Goal: Information Seeking & Learning: Learn about a topic

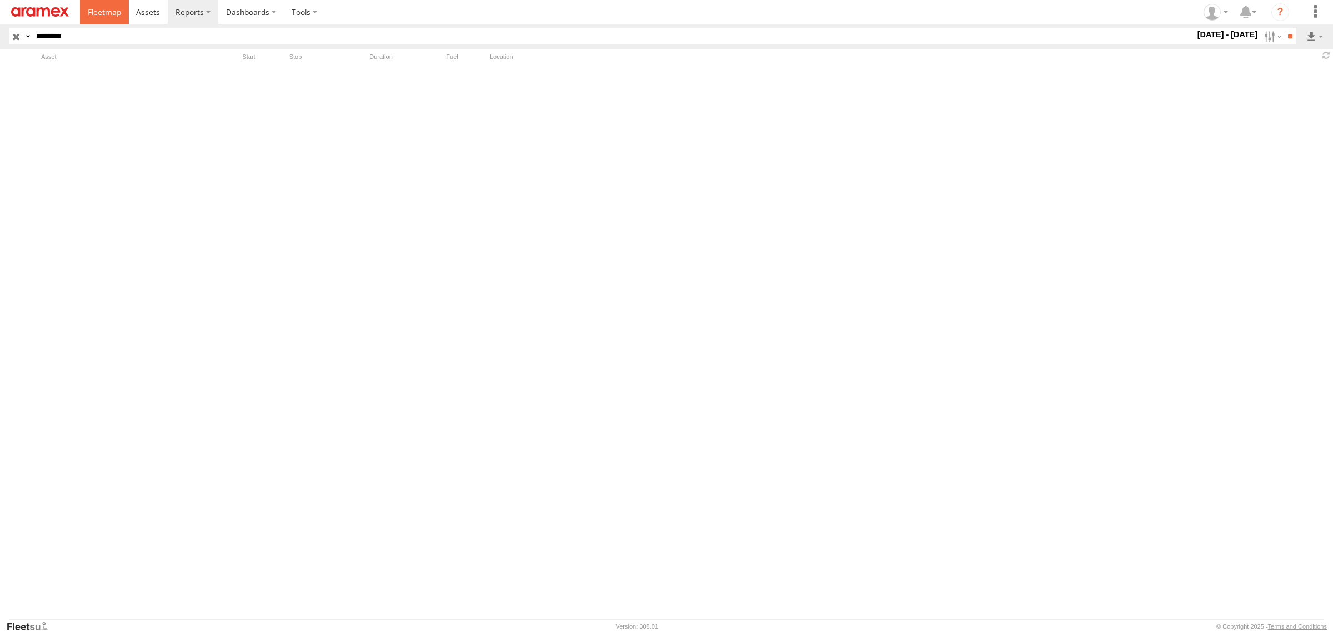
click at [108, 15] on span at bounding box center [104, 12] width 33 height 11
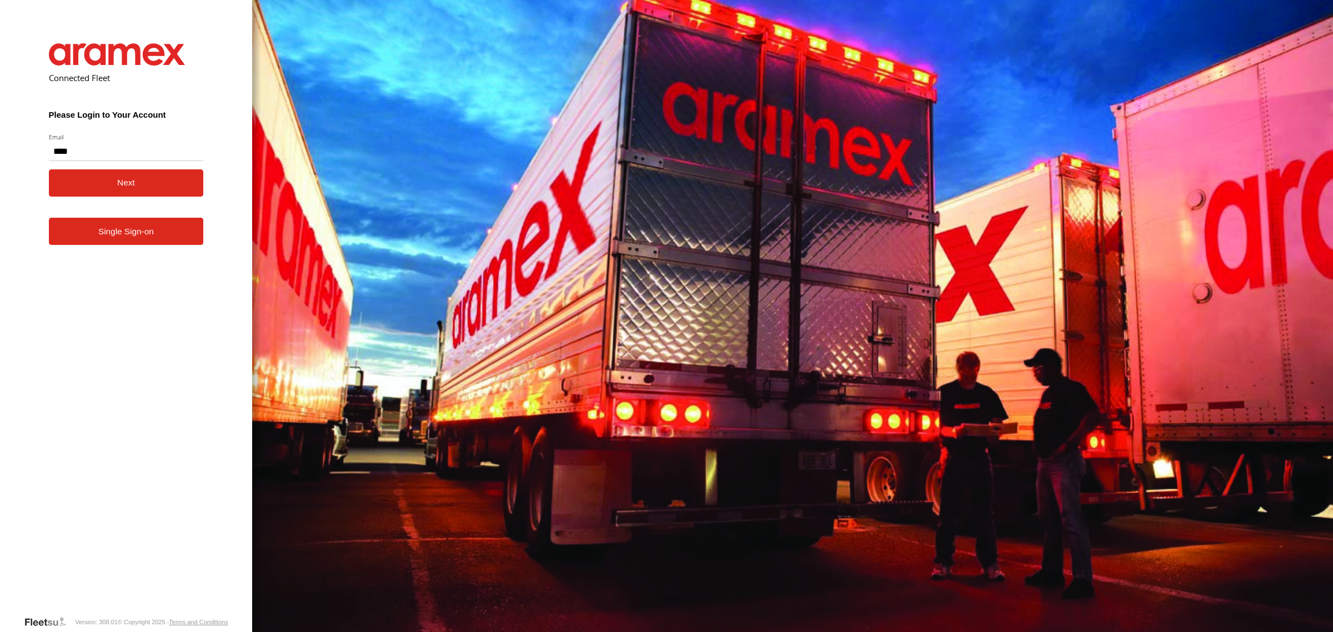
scroll to position [830, 0]
type input "**********"
click at [109, 197] on button "Next" at bounding box center [126, 182] width 155 height 27
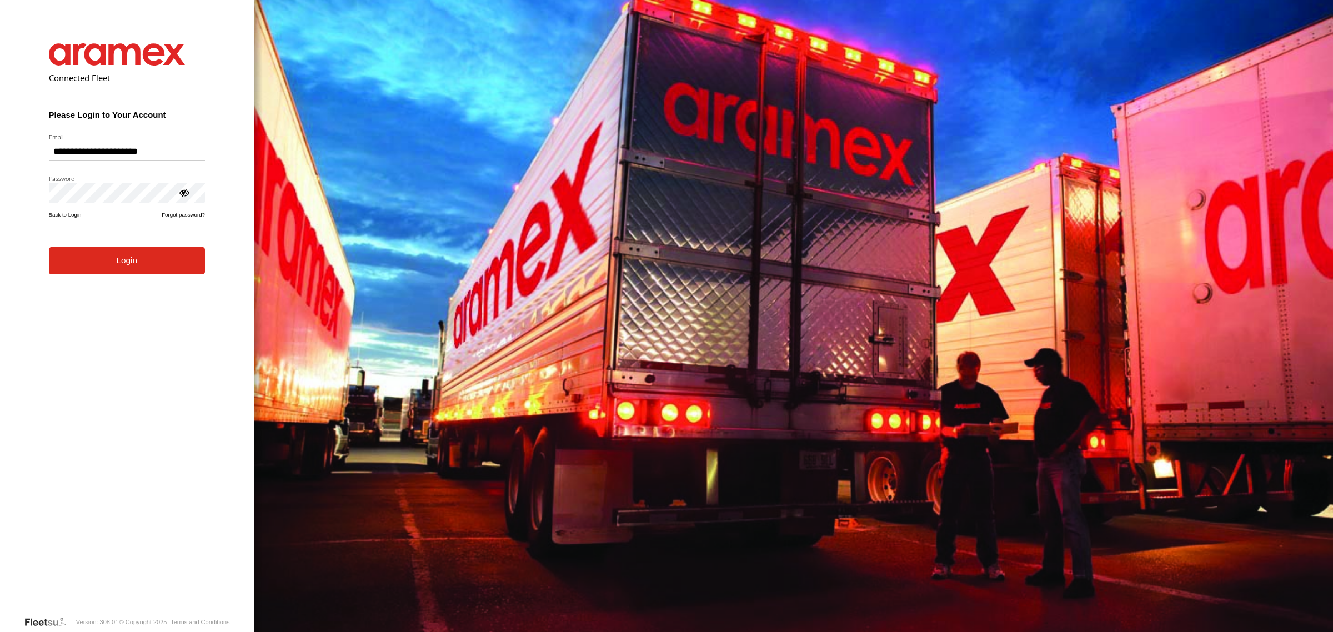
scroll to position [830, 0]
click at [117, 296] on form "**********" at bounding box center [126, 321] width 189 height 589
click at [122, 274] on button "Login" at bounding box center [127, 260] width 156 height 27
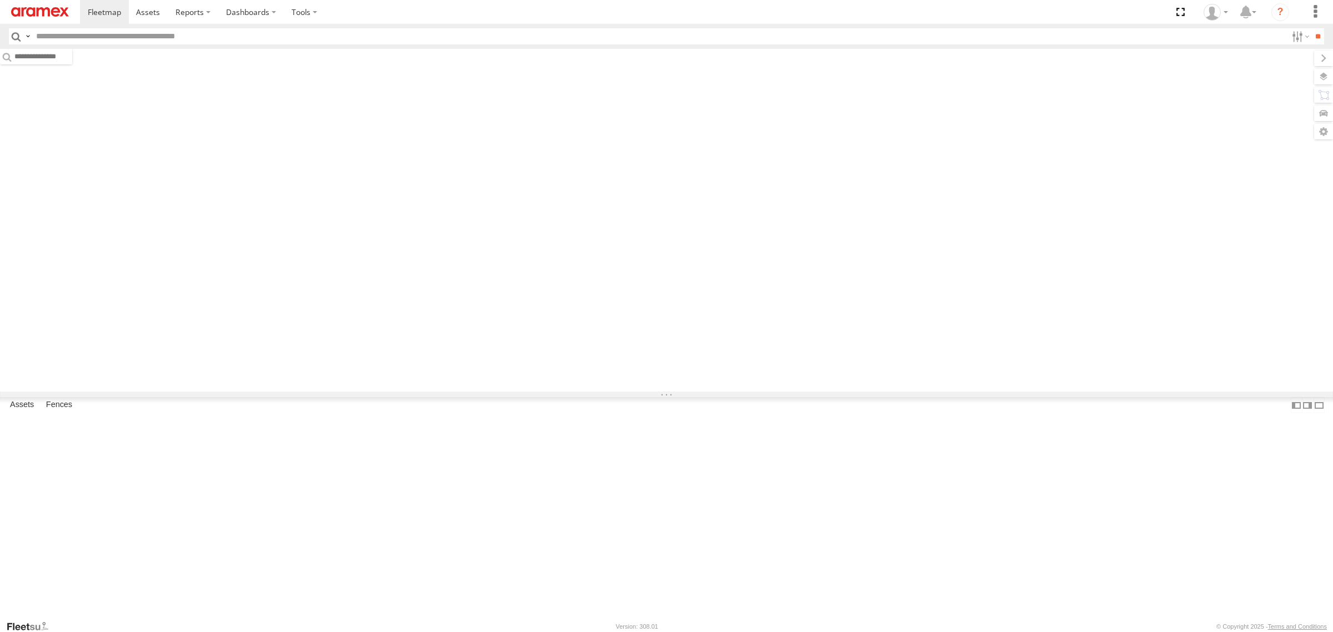
scroll to position [830, 0]
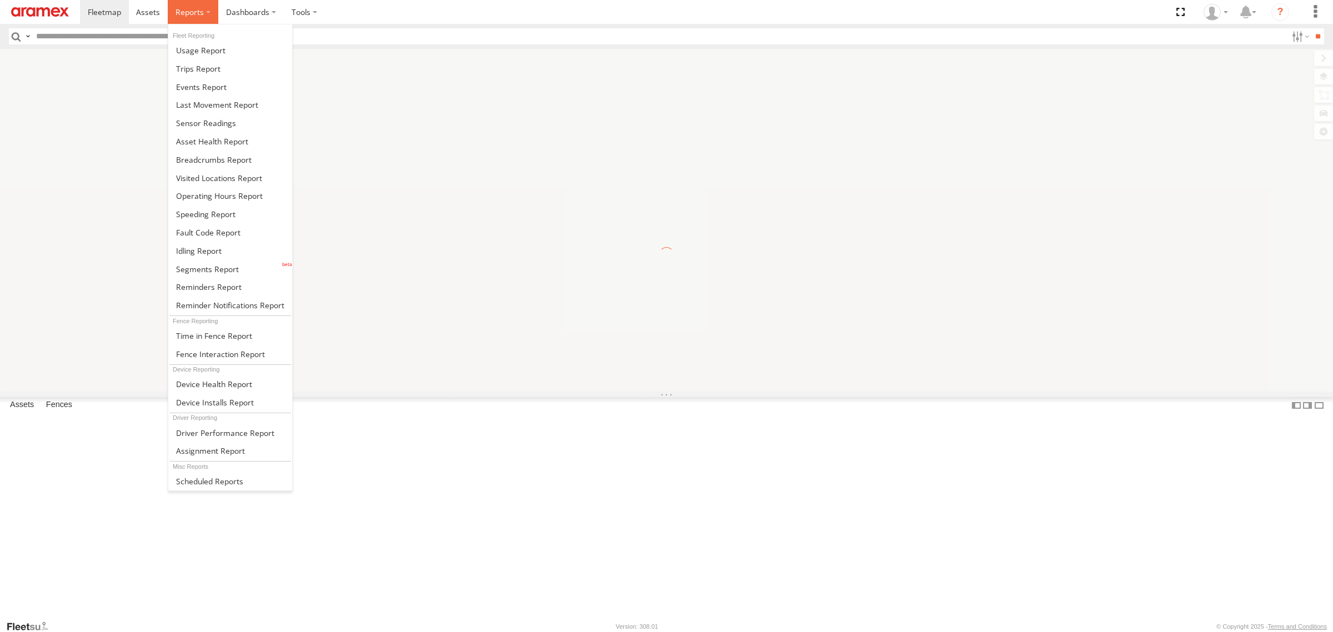
click at [210, 7] on label at bounding box center [193, 12] width 51 height 24
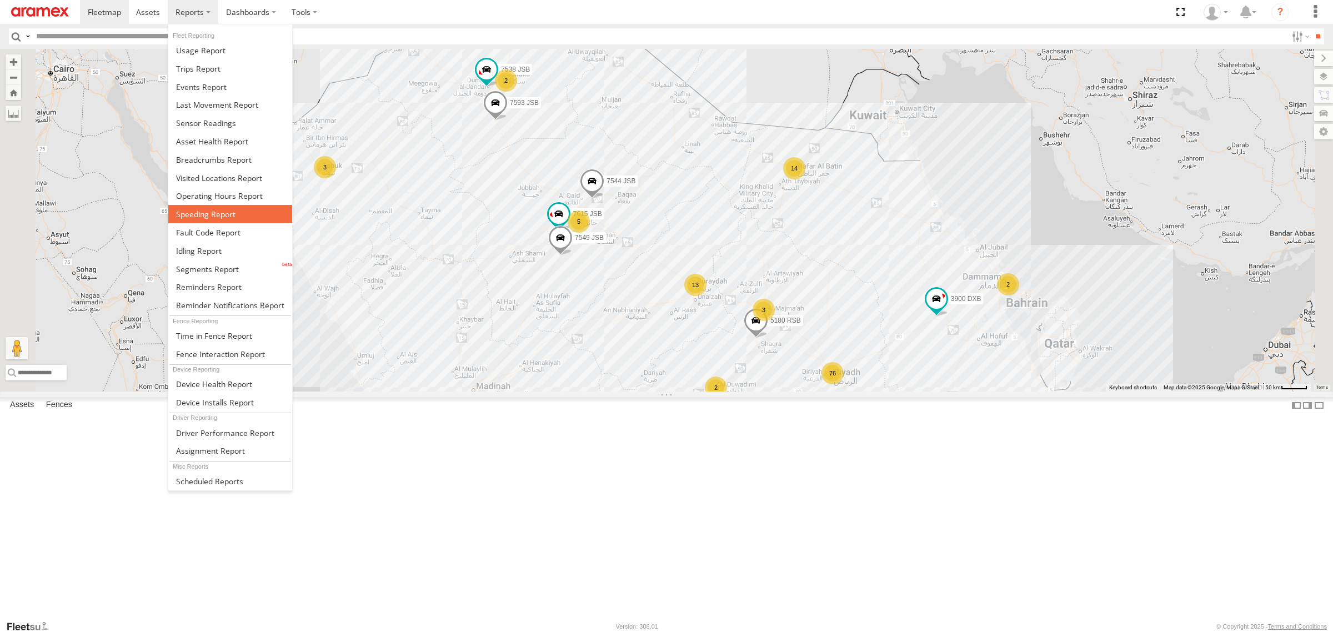
click at [199, 219] on span at bounding box center [205, 214] width 59 height 11
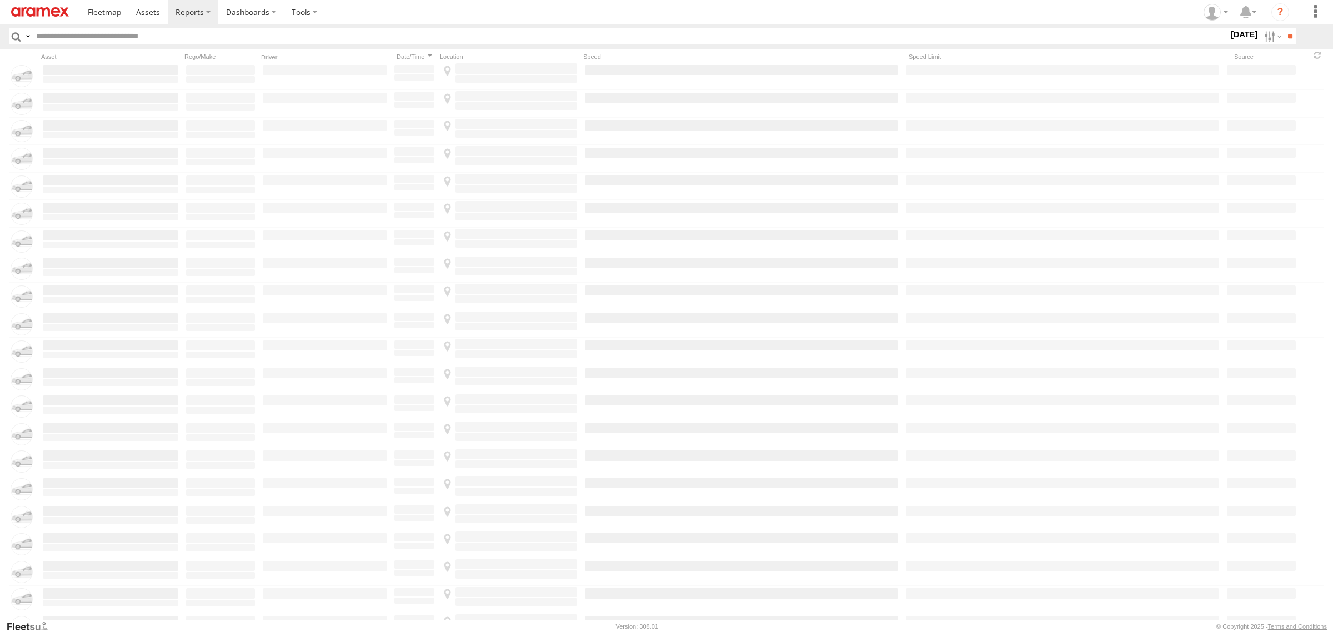
scroll to position [830, 0]
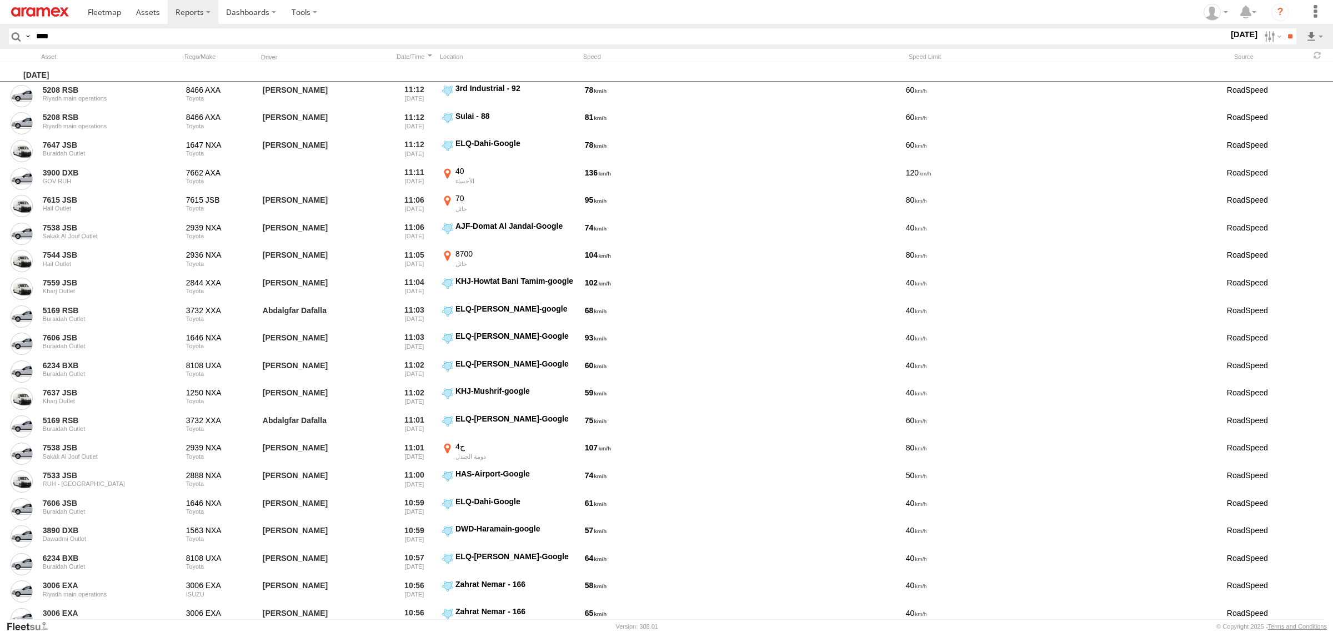
type input "****"
click at [1245, 36] on label "30 Sep 25" at bounding box center [1244, 34] width 31 height 12
click at [0, 0] on label at bounding box center [0, 0] width 0 height 0
click at [1291, 38] on input "**" at bounding box center [1290, 36] width 13 height 16
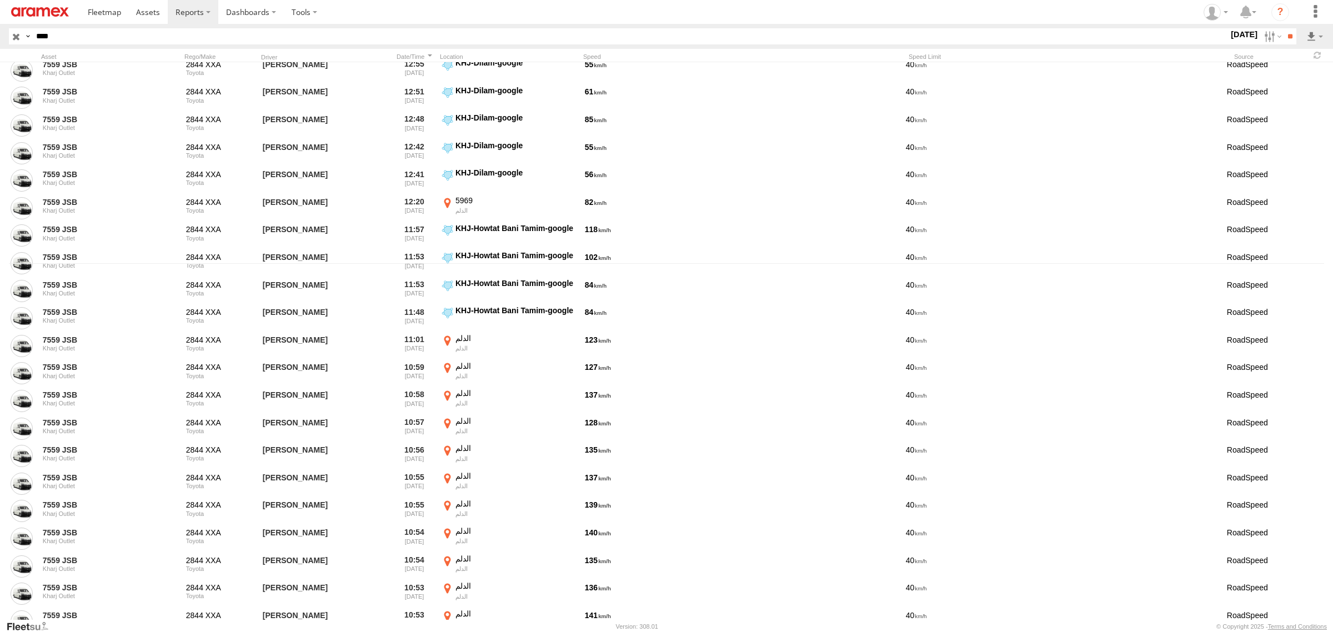
scroll to position [448, 0]
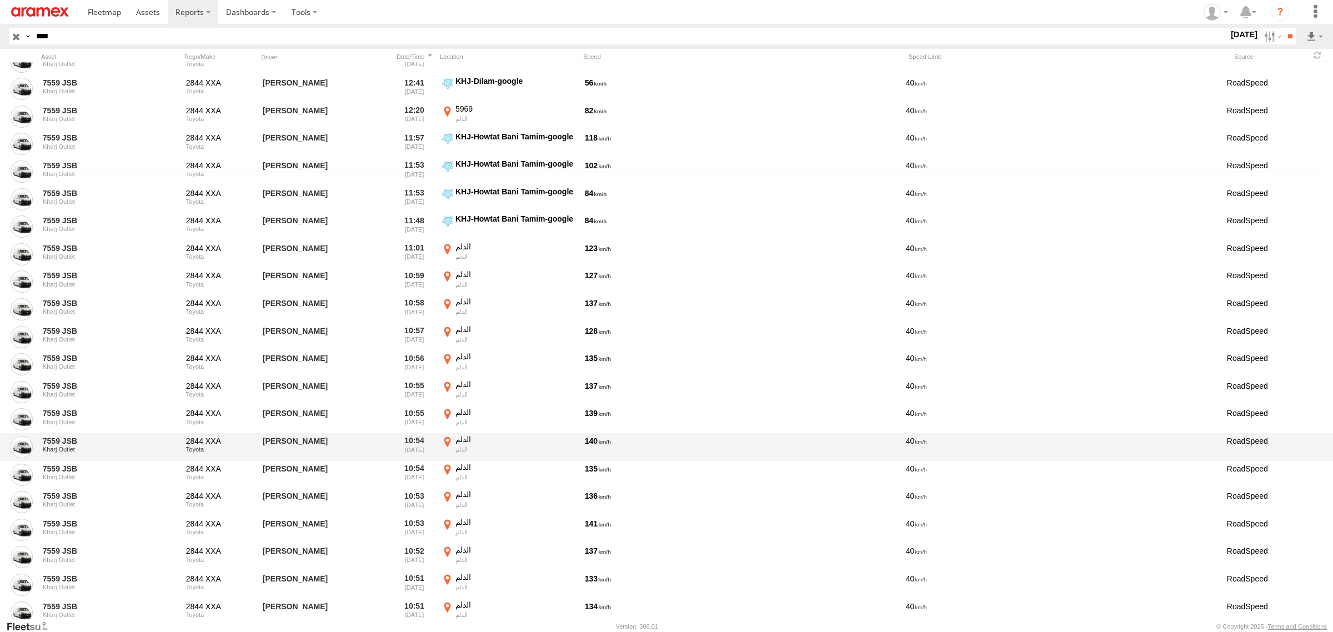
click at [450, 442] on label "الدلم الدلم 23.75694 46.87273" at bounding box center [509, 447] width 139 height 26
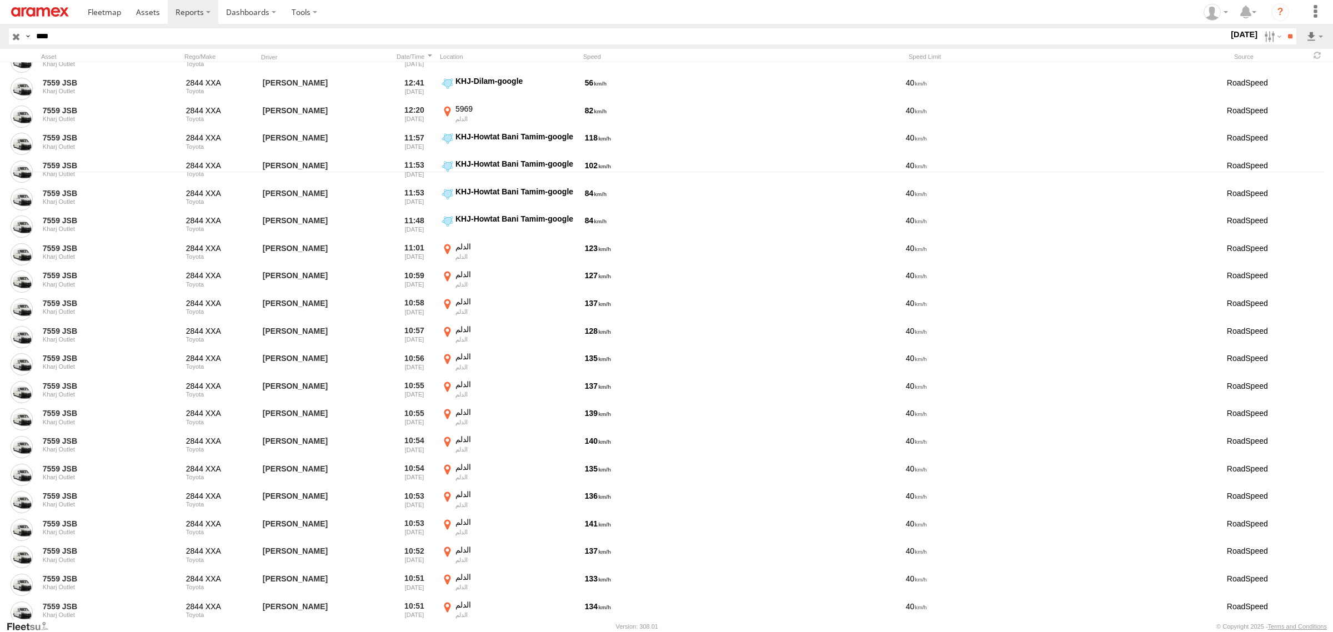
click at [0, 0] on button "Zoom out" at bounding box center [0, 0] width 0 height 0
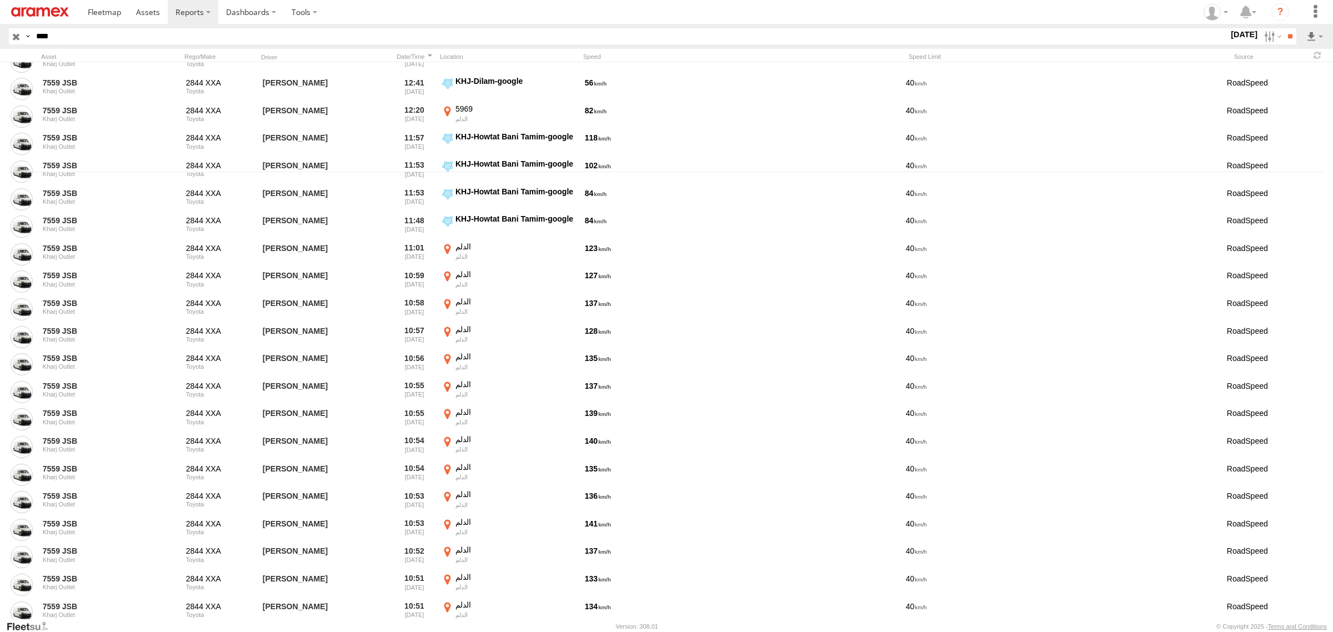
click at [0, 0] on area at bounding box center [0, 0] width 0 height 0
click at [0, 0] on label "×" at bounding box center [0, 0] width 0 height 0
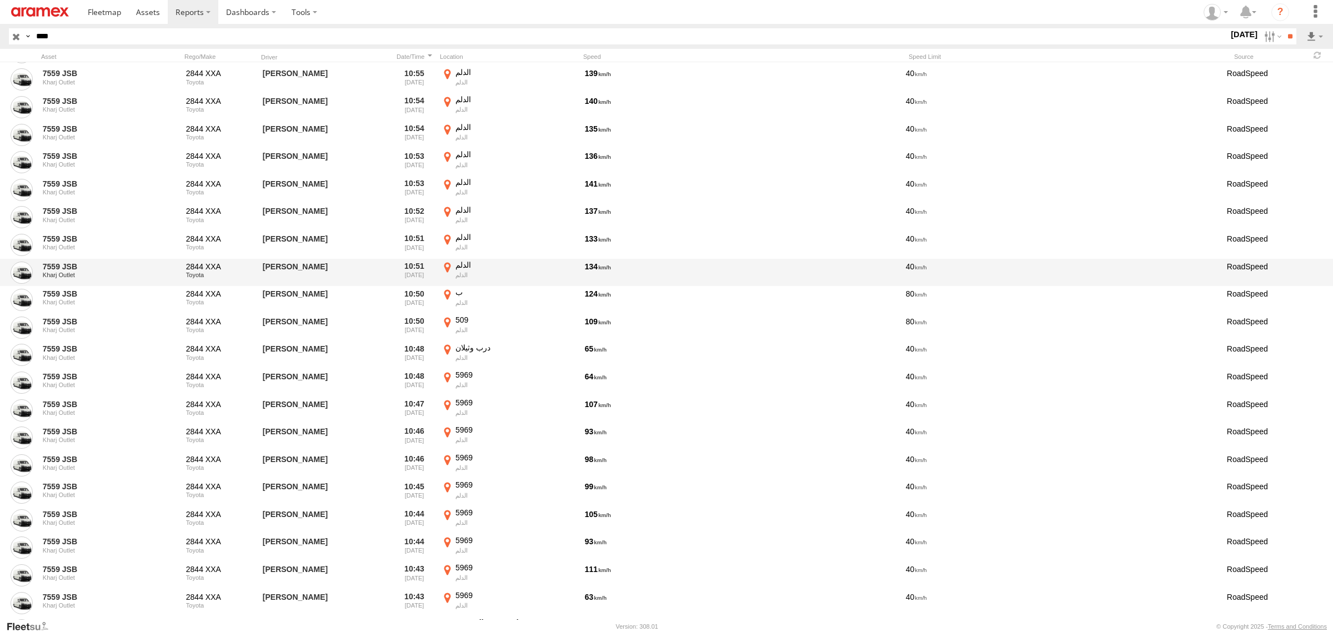
scroll to position [793, 0]
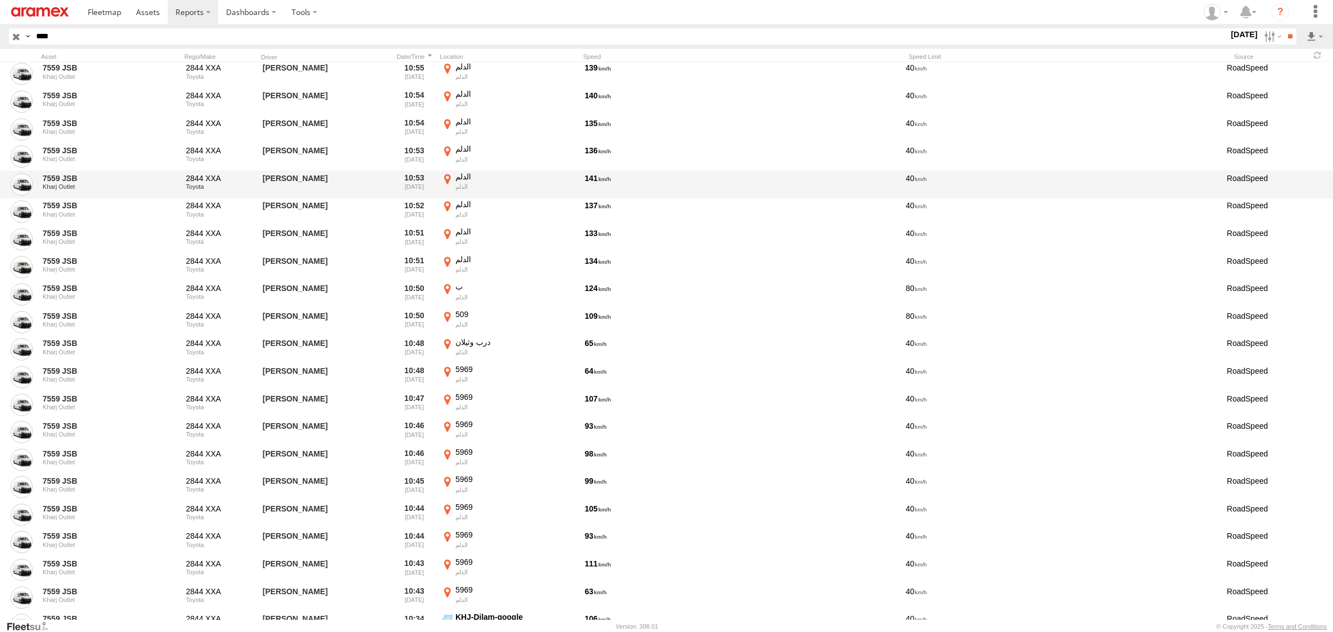
click at [442, 181] on label "الدلم الدلم 23.77655 46.90446" at bounding box center [509, 185] width 139 height 26
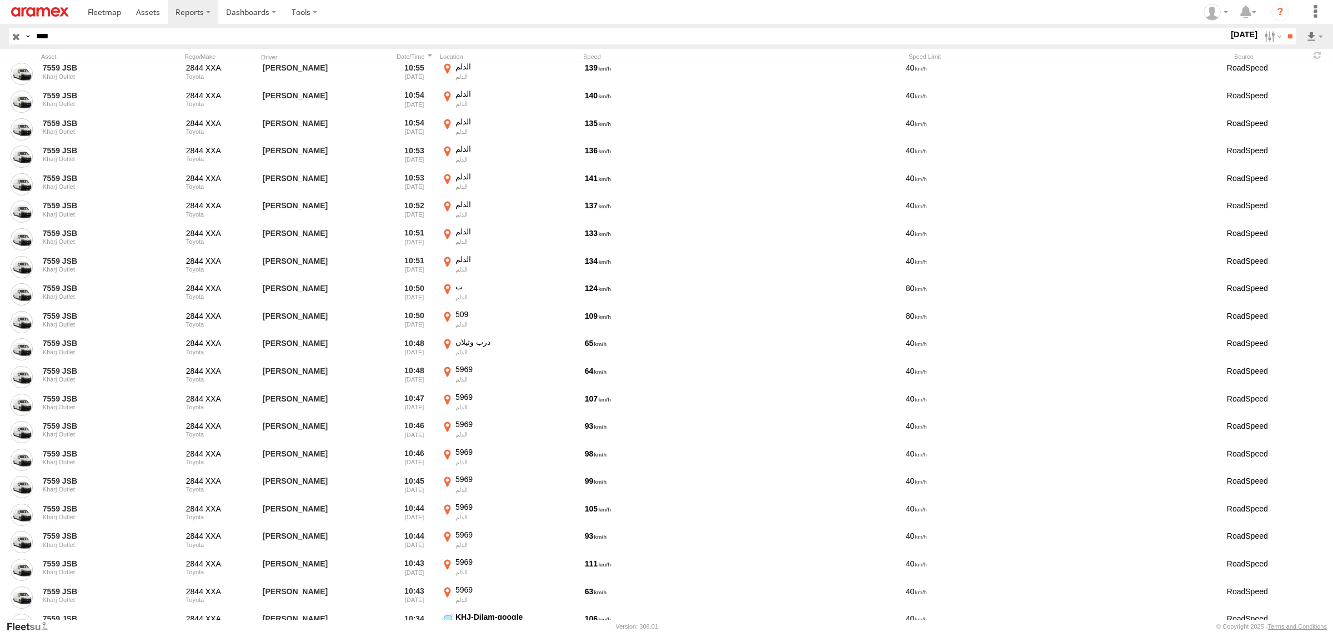
drag, startPoint x: 700, startPoint y: 379, endPoint x: 750, endPoint y: 293, distance: 99.3
click at [0, 0] on div at bounding box center [0, 0] width 0 height 0
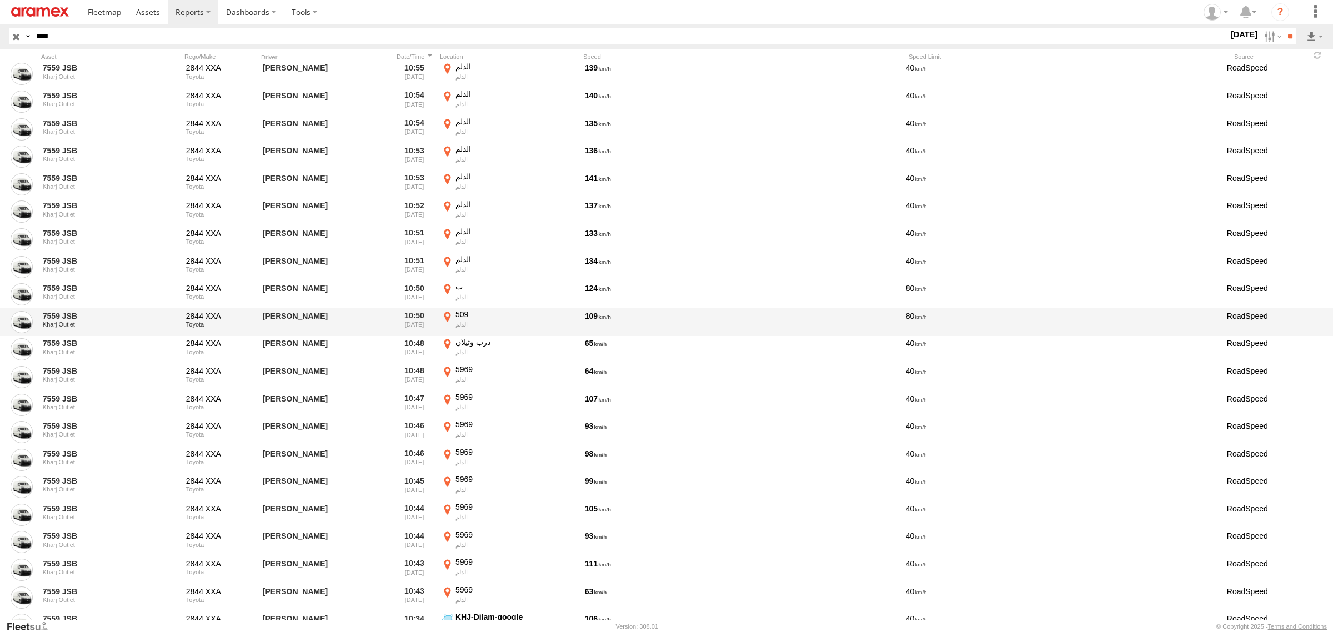
drag, startPoint x: 1254, startPoint y: 125, endPoint x: 751, endPoint y: 314, distance: 537.2
click at [0, 0] on label "×" at bounding box center [0, 0] width 0 height 0
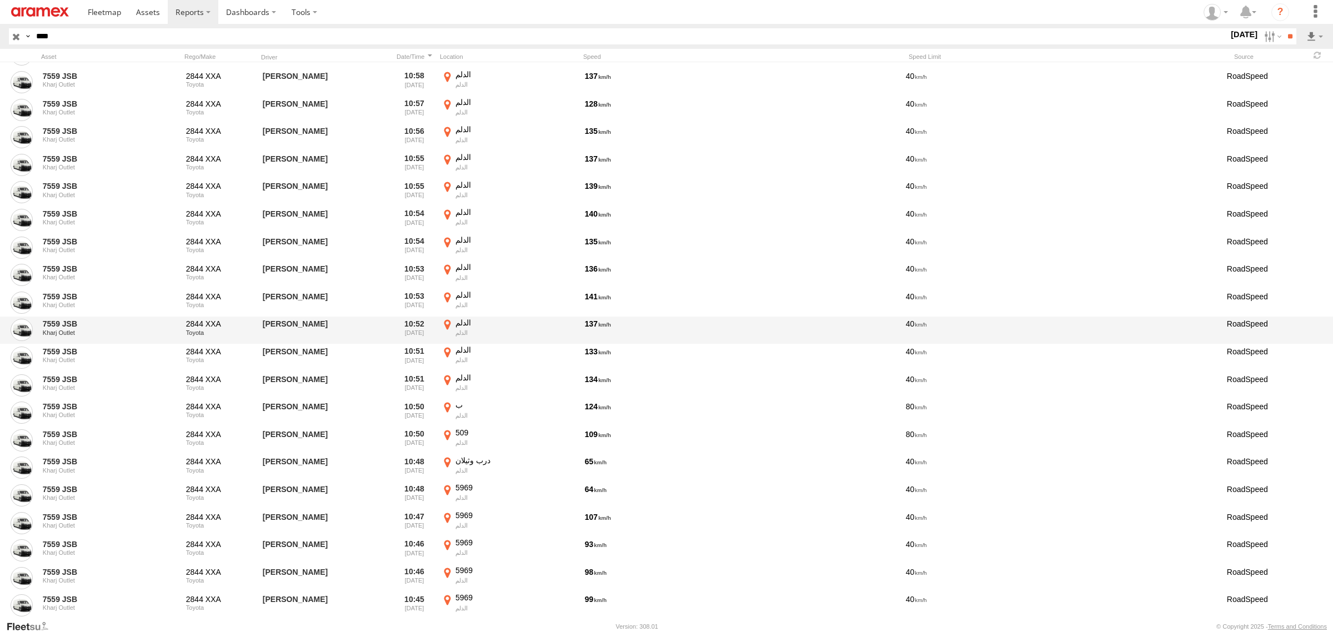
scroll to position [671, 0]
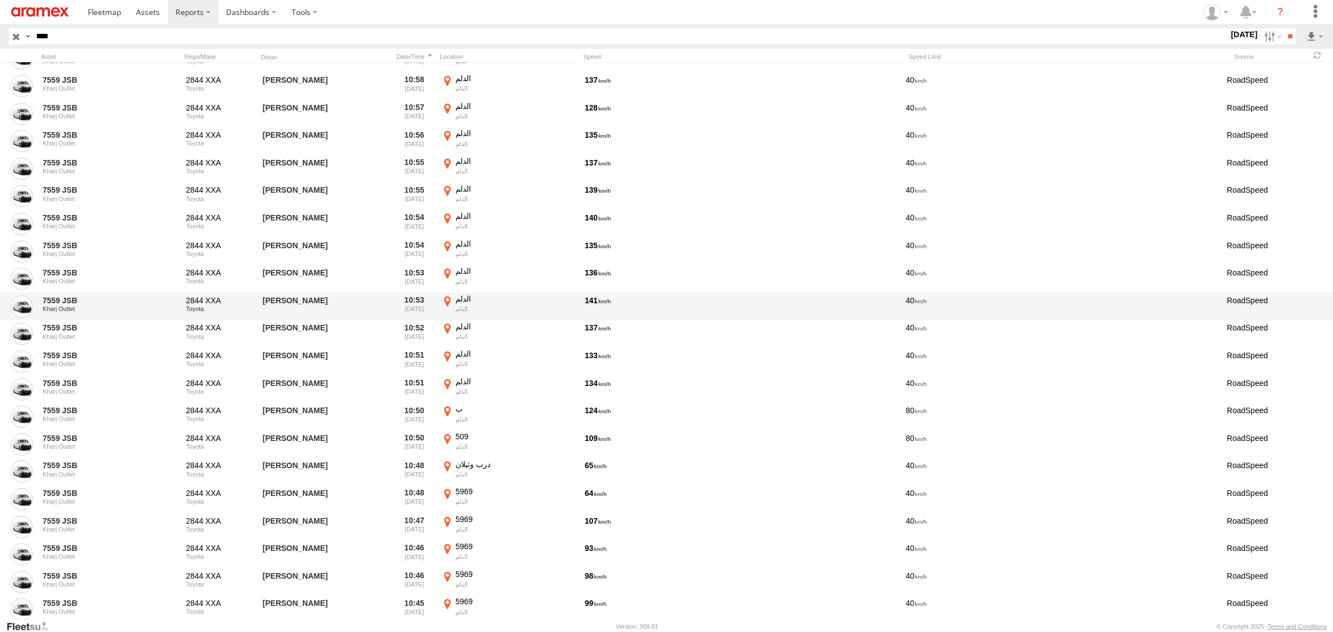
click at [445, 297] on label "الدلم الدلم 23.77655 46.90446" at bounding box center [509, 307] width 139 height 26
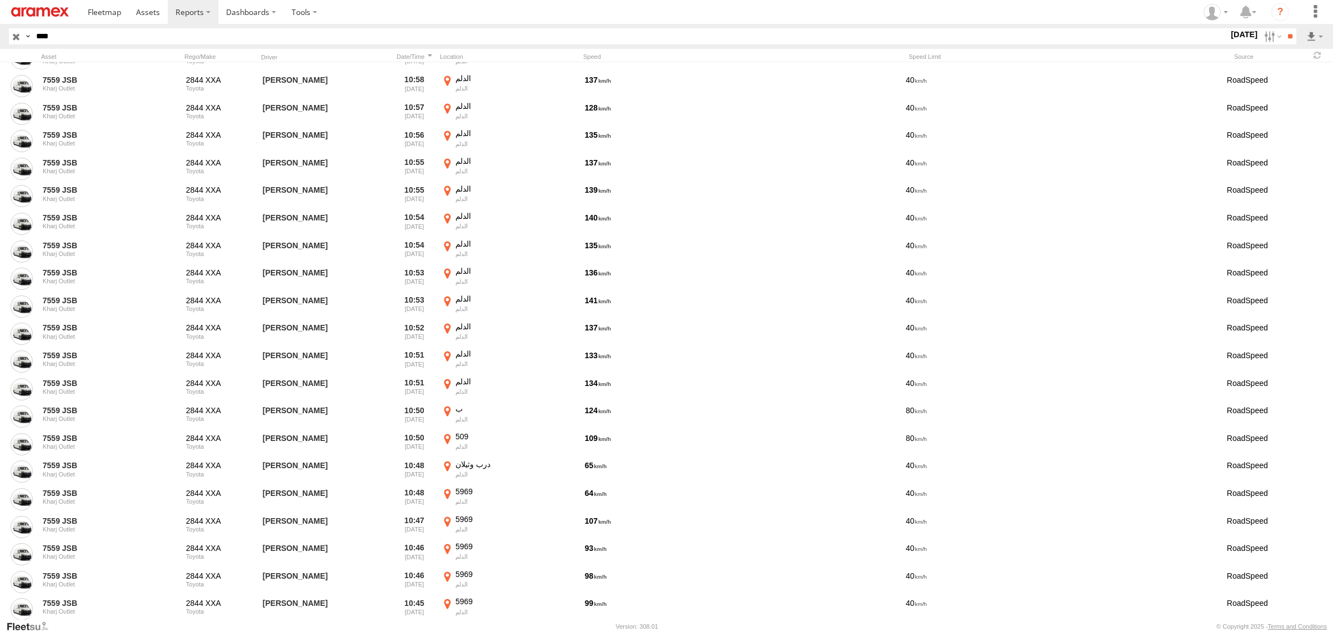
click at [0, 0] on button "Zoom out" at bounding box center [0, 0] width 0 height 0
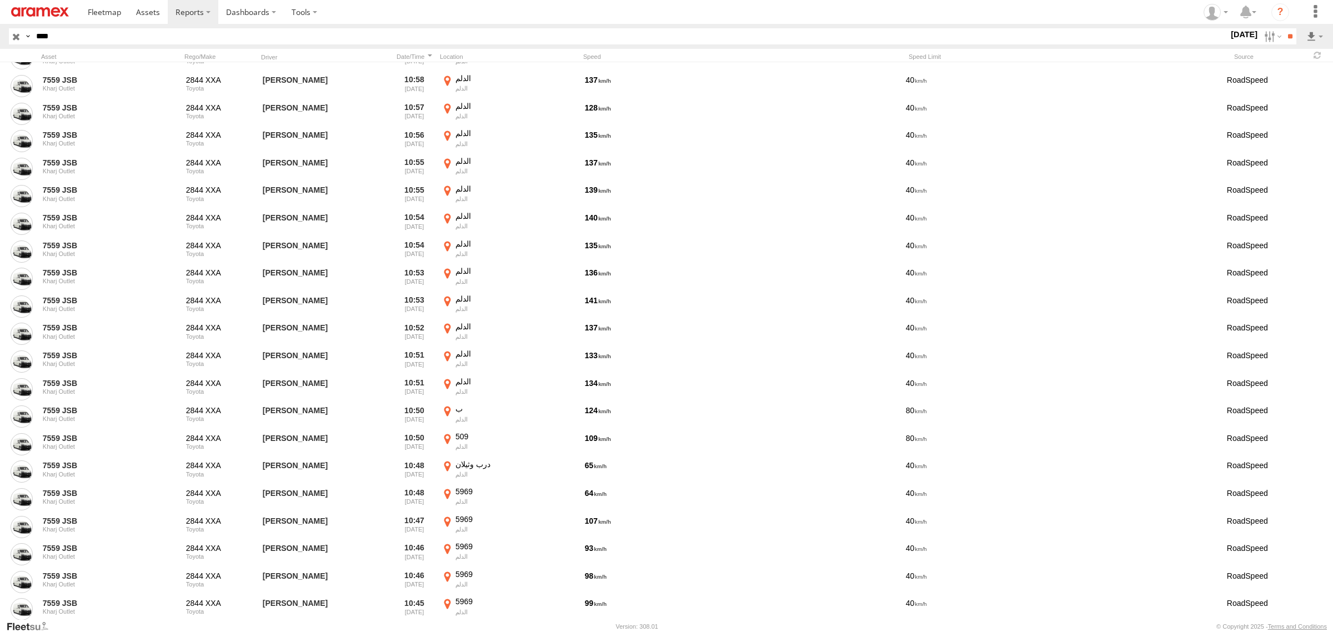
click at [0, 0] on button "Zoom out" at bounding box center [0, 0] width 0 height 0
drag, startPoint x: 929, startPoint y: 253, endPoint x: 871, endPoint y: 353, distance: 115.5
click at [0, 0] on div at bounding box center [0, 0] width 0 height 0
drag, startPoint x: 761, startPoint y: 467, endPoint x: 869, endPoint y: 348, distance: 161.2
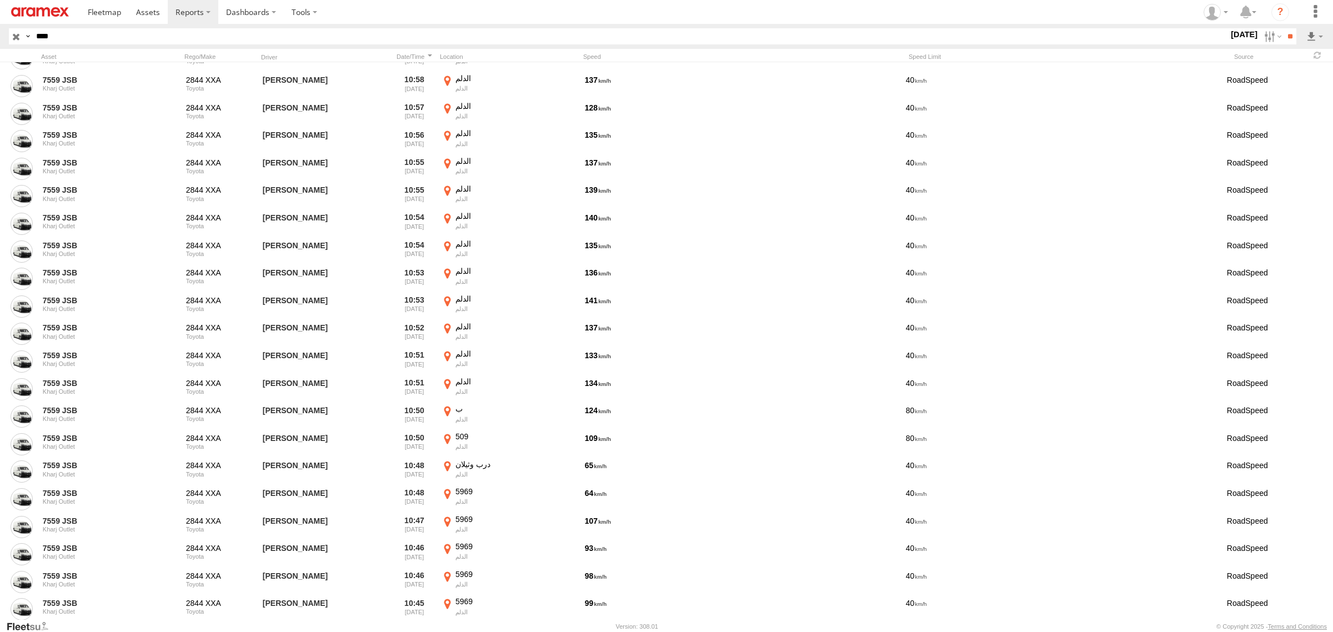
click at [0, 0] on div at bounding box center [0, 0] width 0 height 0
click at [0, 0] on label "×" at bounding box center [0, 0] width 0 height 0
